Goal: Task Accomplishment & Management: Manage account settings

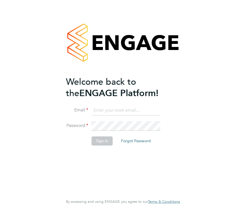
type input "[EMAIL_ADDRESS][DOMAIN_NAME]"
click at [95, 139] on button "Sign In" at bounding box center [102, 141] width 21 height 9
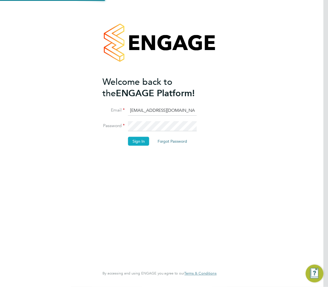
click at [139, 139] on button "Sign In" at bounding box center [138, 141] width 21 height 9
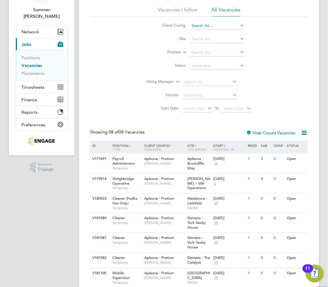
scroll to position [76, 0]
